Goal: Task Accomplishment & Management: Use online tool/utility

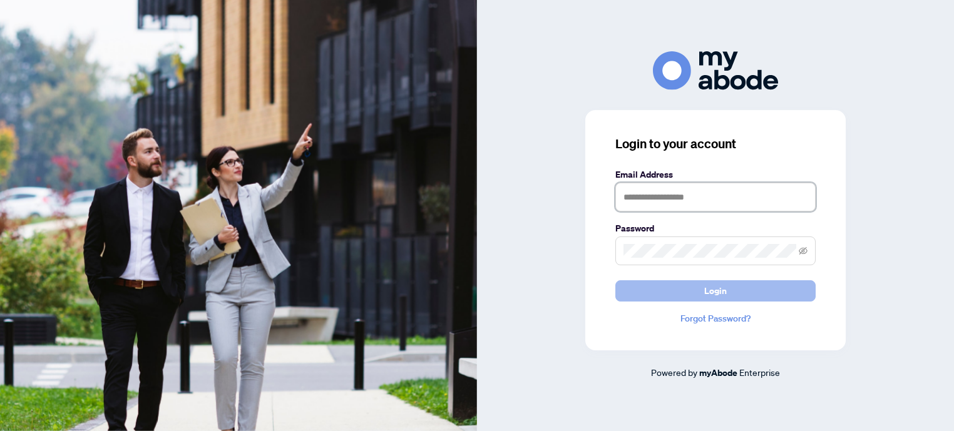
type input "**********"
click at [745, 295] on button "Login" at bounding box center [715, 290] width 200 height 21
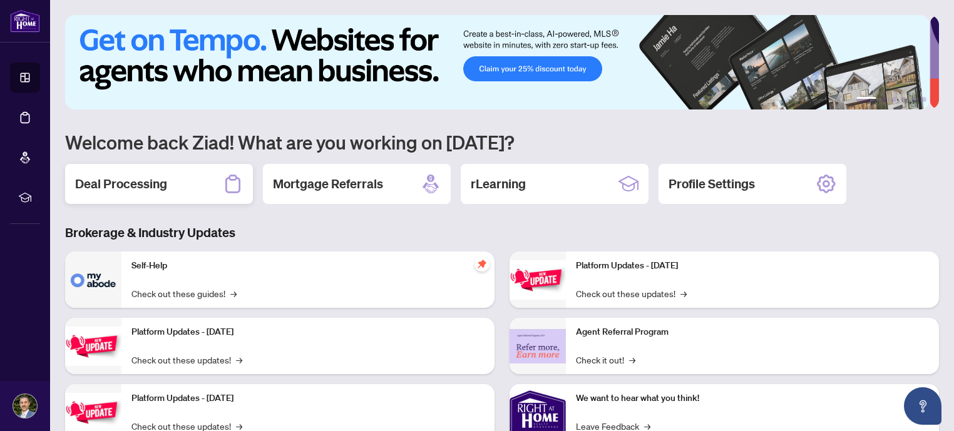
click at [159, 171] on div "Deal Processing" at bounding box center [159, 184] width 188 height 40
